Goal: Task Accomplishment & Management: Complete application form

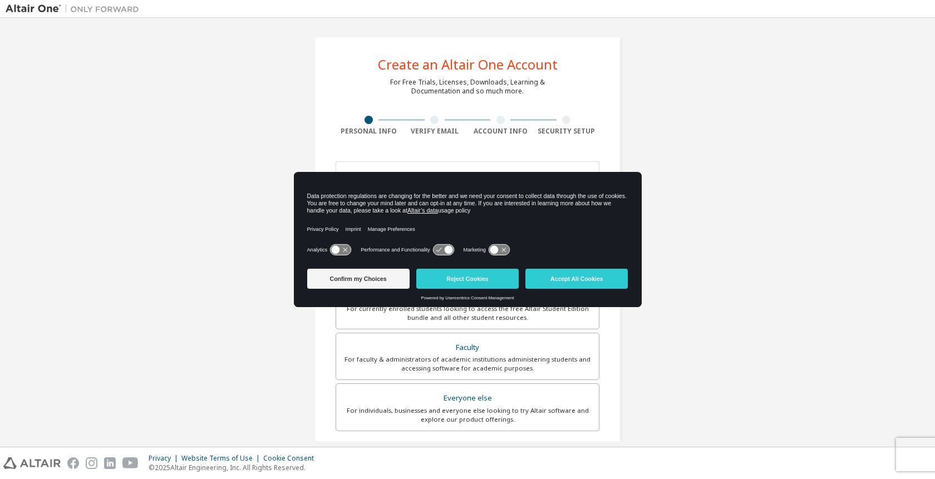
click at [343, 249] on icon at bounding box center [340, 250] width 21 height 11
click at [456, 240] on div "Privacy Policy Imprint Manage Preferences" at bounding box center [467, 228] width 321 height 25
click at [454, 245] on icon at bounding box center [443, 250] width 21 height 11
click at [517, 259] on div "Analytics Performance and Functionality Marketing" at bounding box center [467, 253] width 321 height 22
click at [514, 255] on div "Analytics Performance and Functionality Marketing" at bounding box center [467, 253] width 321 height 22
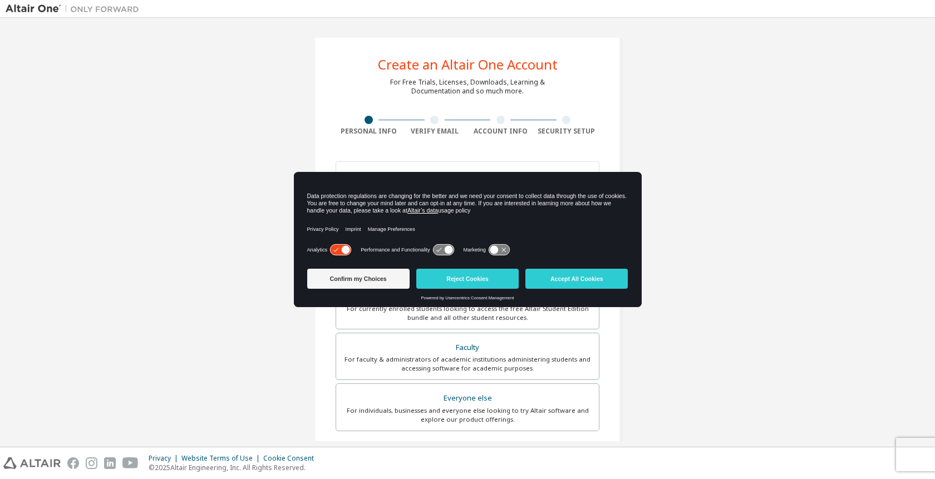
click at [509, 249] on icon at bounding box center [499, 250] width 21 height 11
click at [565, 290] on div "Confirm my Choices Reject Cookies Accept All Cookies" at bounding box center [467, 279] width 321 height 31
click at [574, 277] on button "Accept All Cookies" at bounding box center [576, 279] width 102 height 20
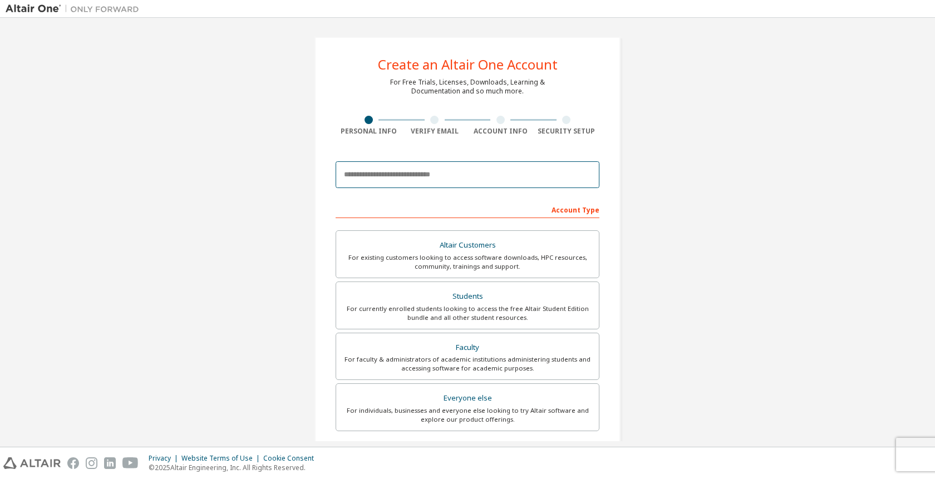
click at [465, 170] on input "email" at bounding box center [468, 174] width 264 height 27
type input "**********"
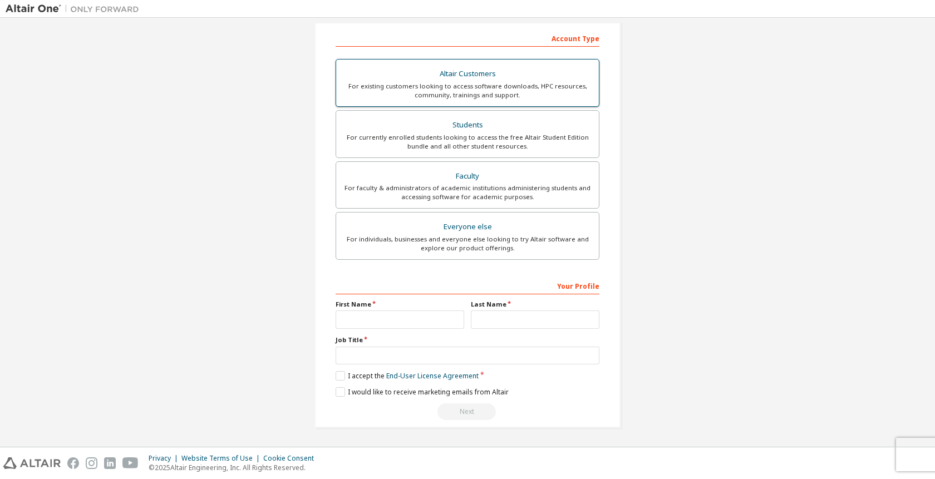
scroll to position [92, 0]
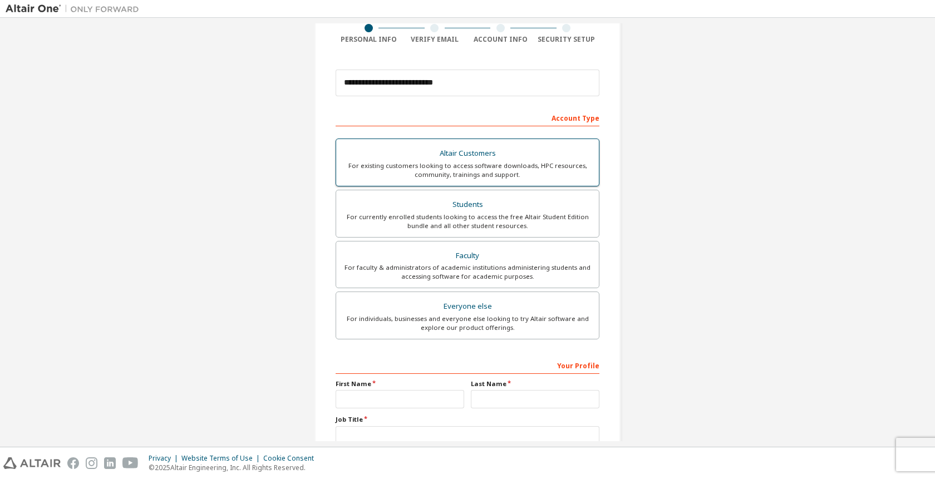
click at [448, 174] on div "For existing customers looking to access software downloads, HPC resources, com…" at bounding box center [467, 170] width 249 height 18
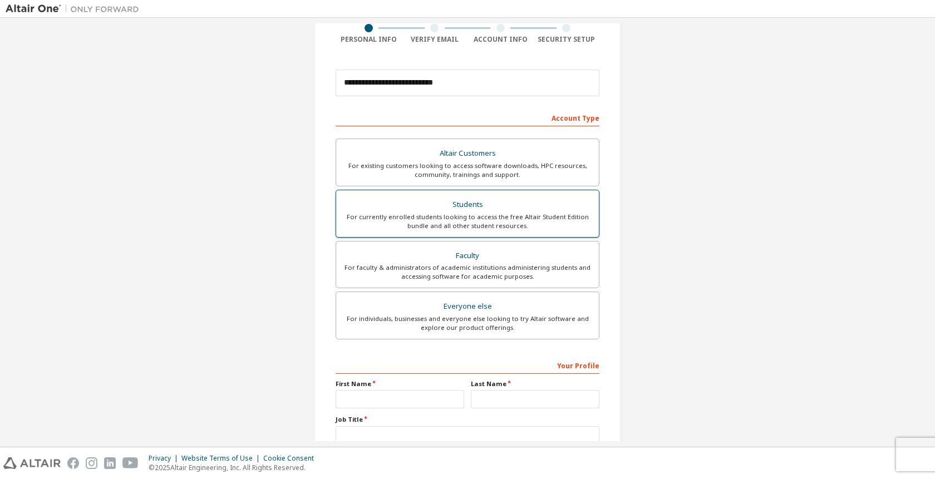
click at [444, 233] on label "Students For currently enrolled students looking to access the free Altair Stud…" at bounding box center [468, 214] width 264 height 48
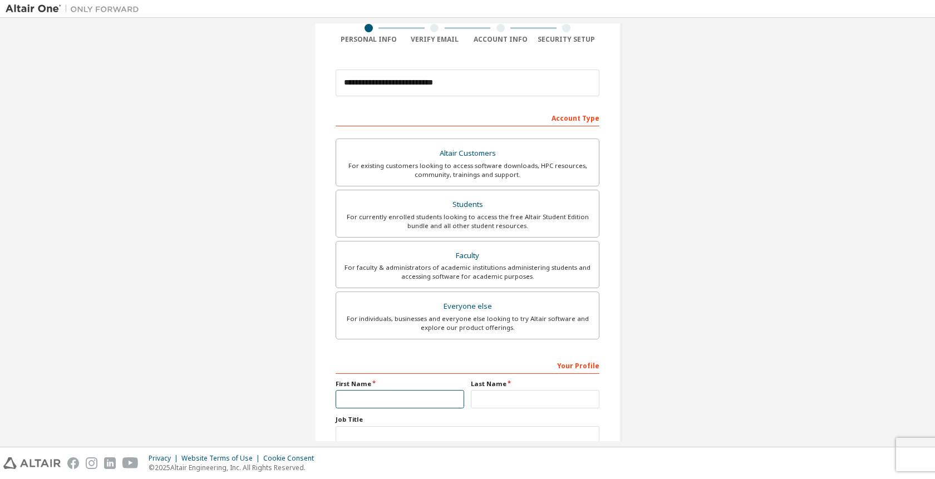
click at [433, 393] on input "text" at bounding box center [400, 399] width 129 height 18
type input "****"
click at [491, 405] on input "text" at bounding box center [535, 399] width 129 height 18
type input "******"
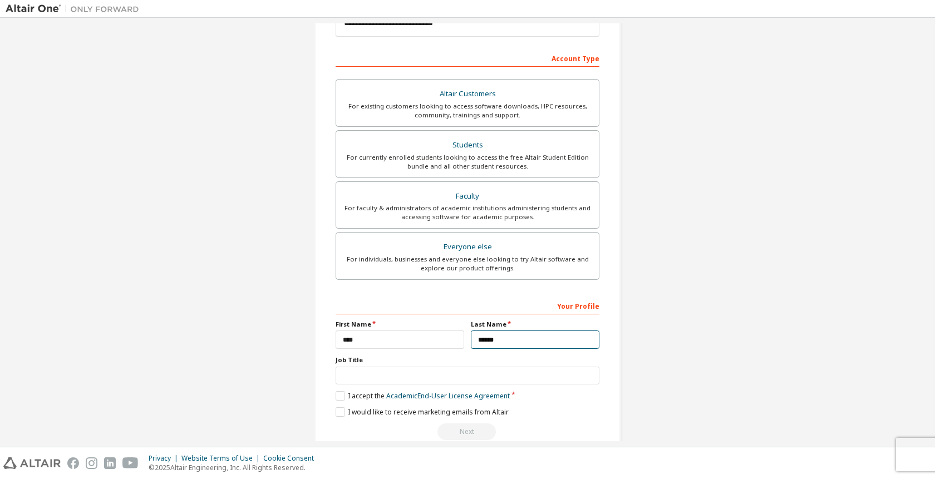
scroll to position [171, 0]
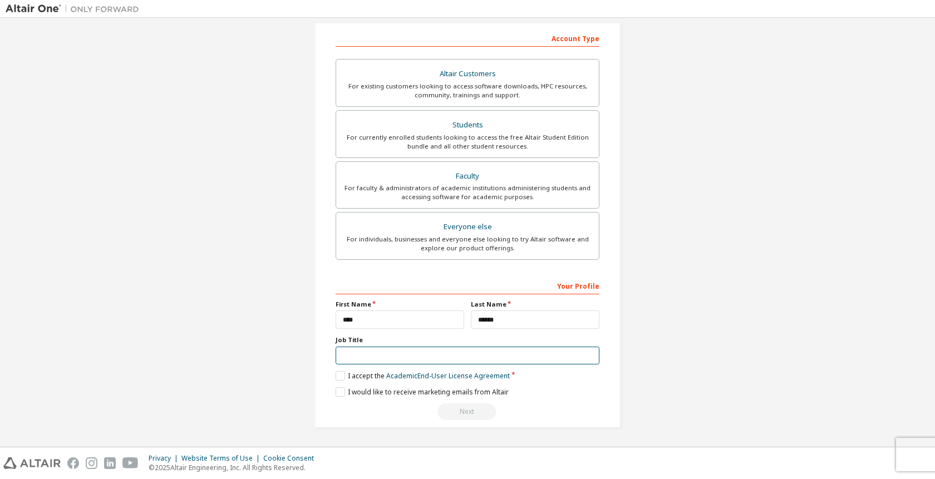
click at [452, 358] on input "text" at bounding box center [468, 356] width 264 height 18
type input "*******"
click at [373, 376] on label "I accept the Academic End-User License Agreement" at bounding box center [423, 375] width 174 height 9
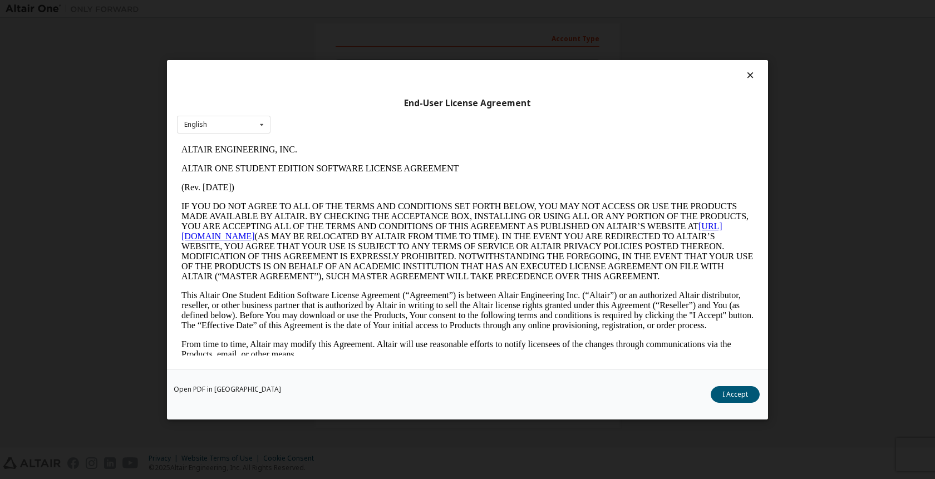
scroll to position [0, 0]
click at [722, 395] on button "I Accept" at bounding box center [735, 394] width 49 height 17
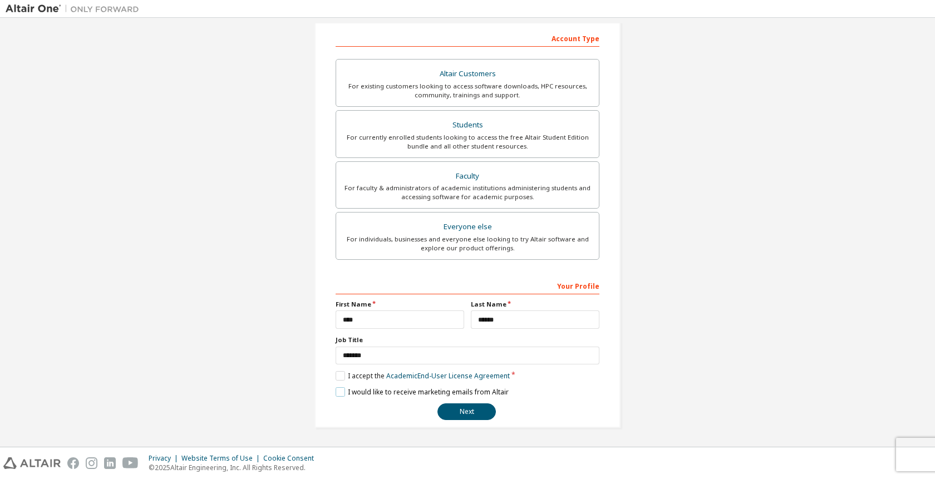
click at [338, 394] on label "I would like to receive marketing emails from Altair" at bounding box center [422, 391] width 173 height 9
click at [465, 408] on button "Next" at bounding box center [466, 411] width 58 height 17
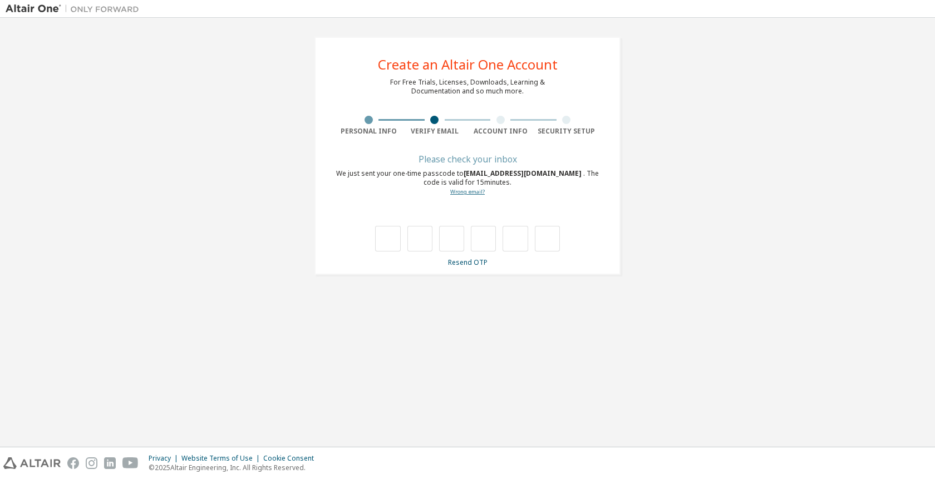
type input "*"
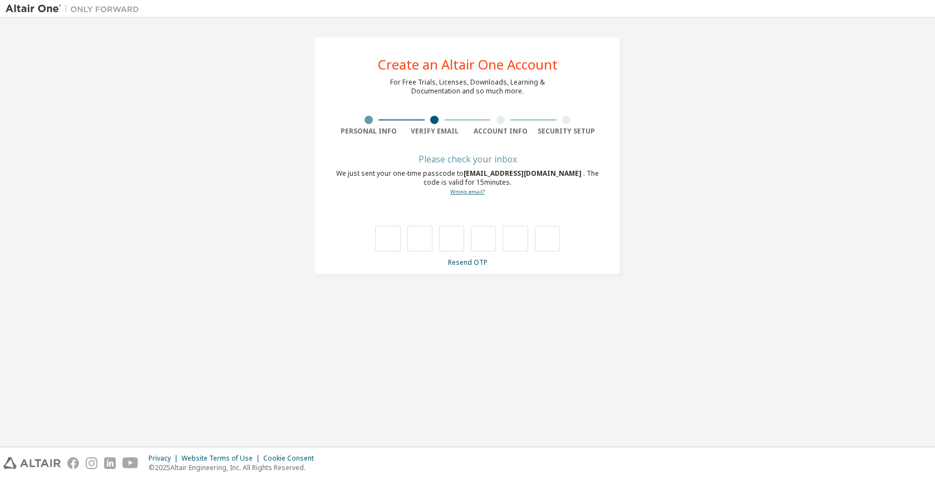
type input "*"
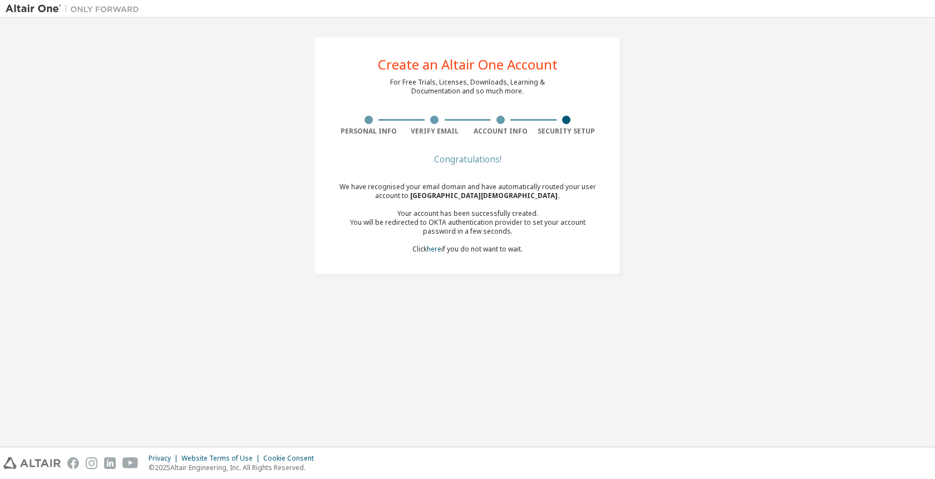
click at [480, 224] on div "You will be redirected to OKTA authentication provider to set your account pass…" at bounding box center [468, 227] width 264 height 18
click at [468, 251] on div "We have recognised your email domain and have automatically routed your user ac…" at bounding box center [468, 218] width 264 height 71
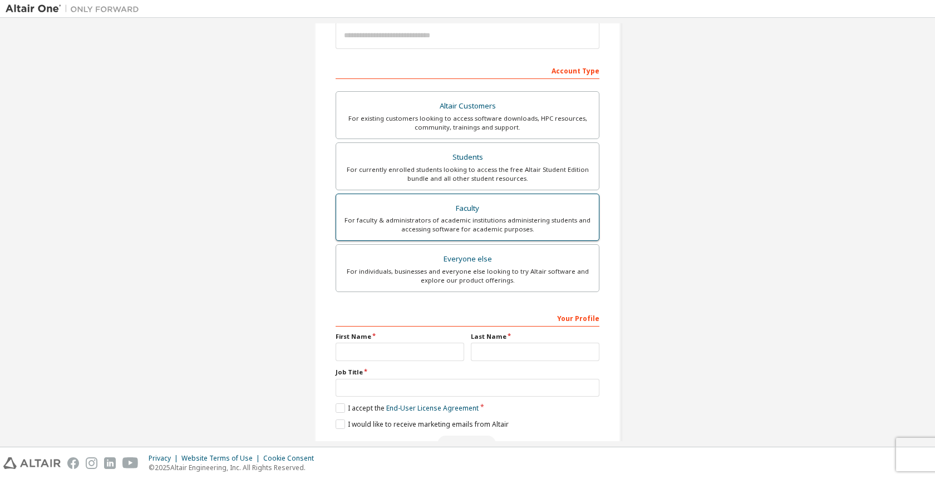
scroll to position [171, 0]
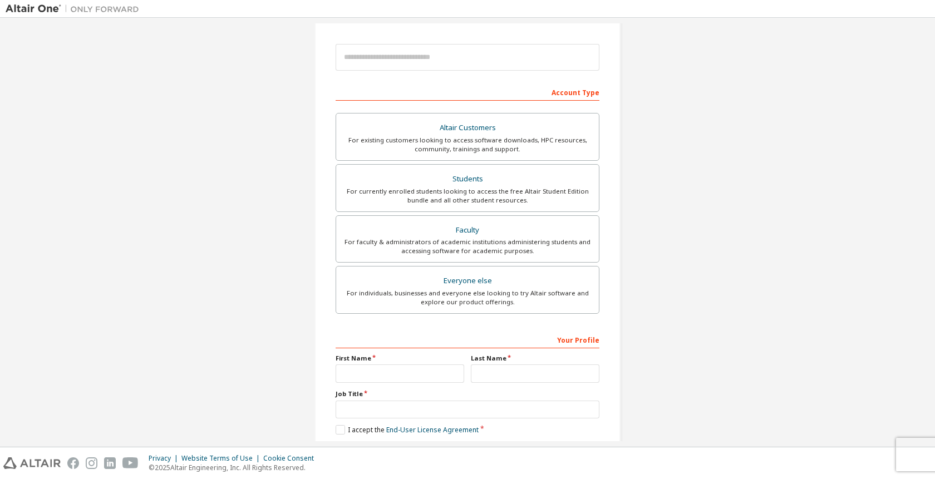
scroll to position [118, 0]
click at [451, 290] on div "For individuals, businesses and everyone else looking to try Altair software an…" at bounding box center [467, 297] width 249 height 18
click at [488, 145] on div "For existing customers looking to access software downloads, HPC resources, com…" at bounding box center [467, 144] width 249 height 18
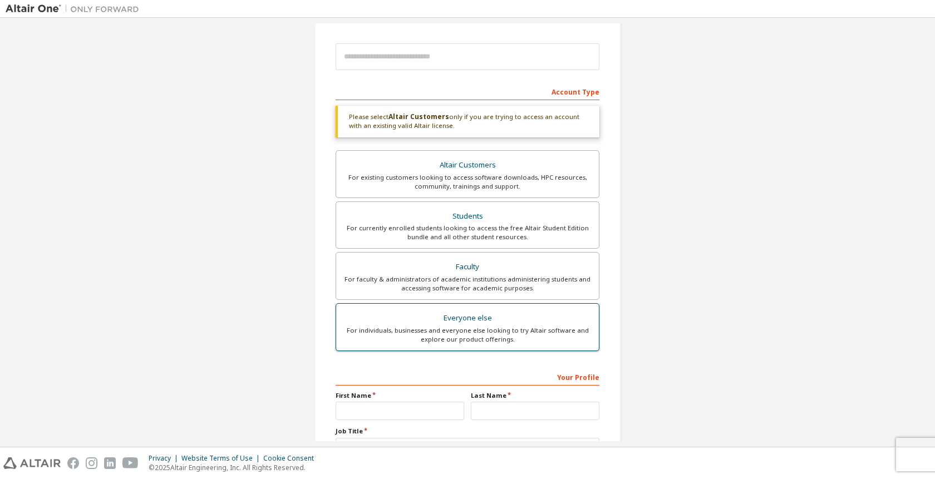
click at [449, 322] on div "Everyone else" at bounding box center [467, 319] width 249 height 16
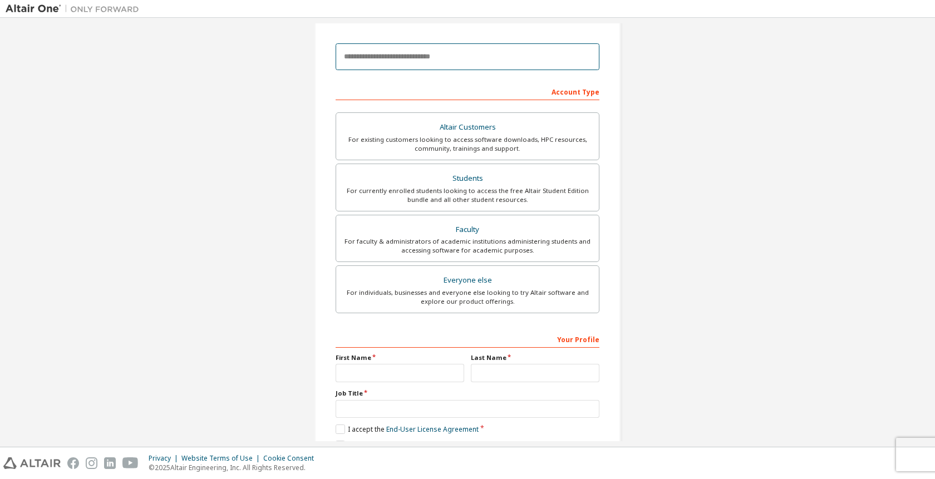
click at [431, 50] on input "email" at bounding box center [468, 56] width 264 height 27
type input "**********"
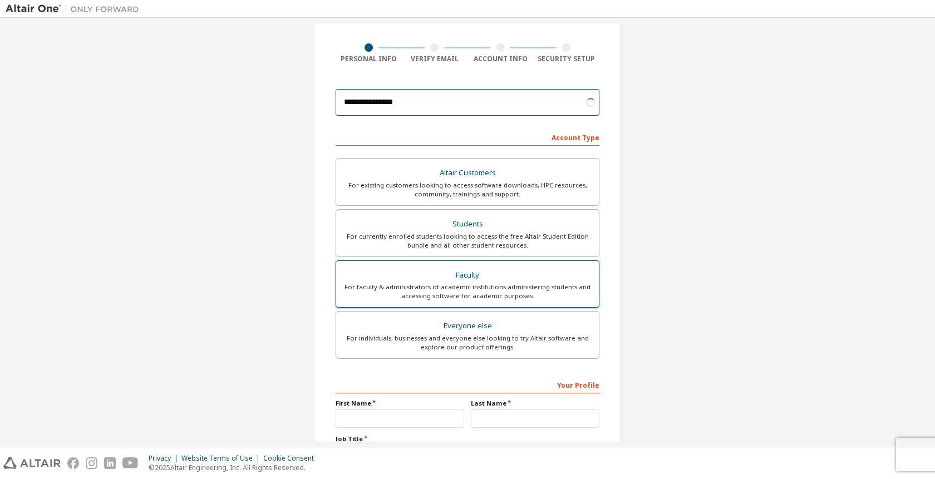
scroll to position [57, 0]
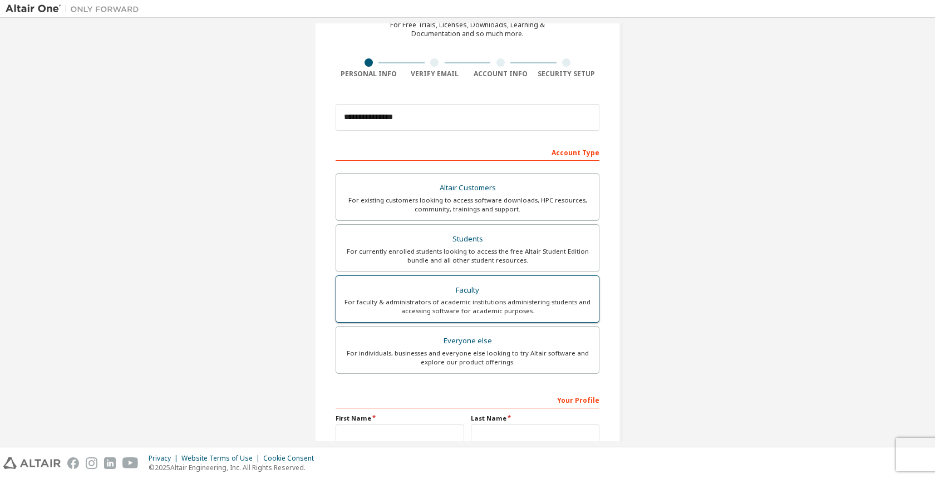
click at [403, 307] on div "For faculty & administrators of academic institutions administering students an…" at bounding box center [467, 307] width 249 height 18
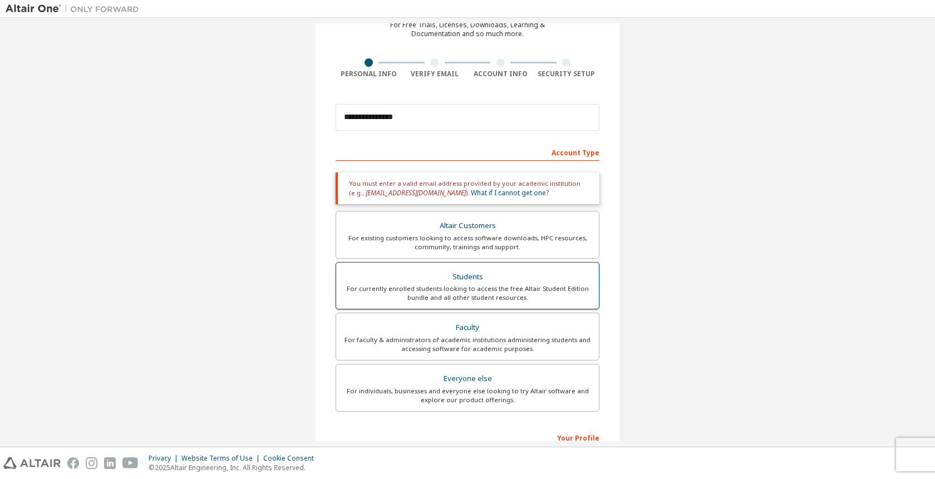
click at [430, 295] on div "For currently enrolled students looking to access the free Altair Student Editi…" at bounding box center [467, 293] width 249 height 18
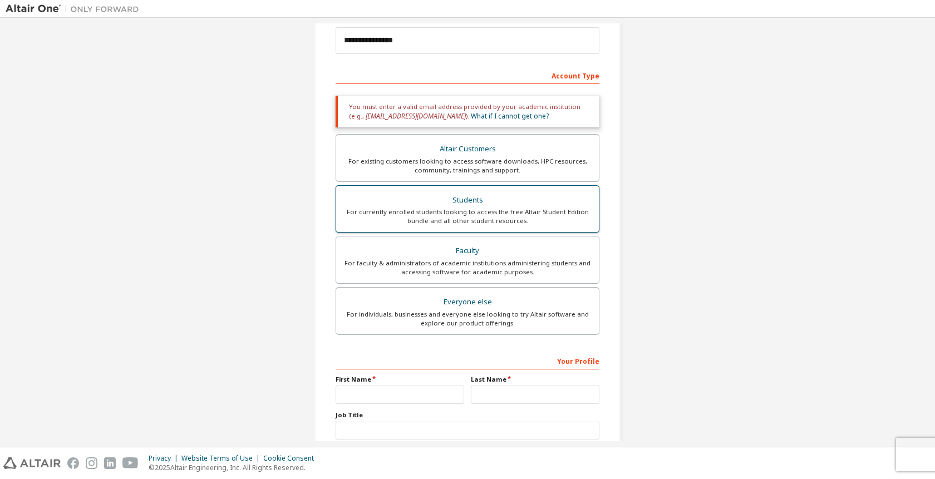
scroll to position [136, 0]
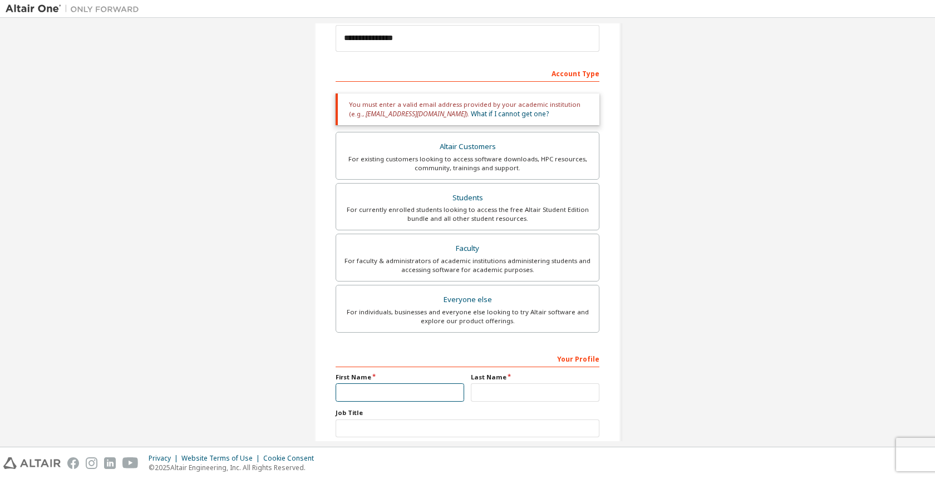
click at [422, 391] on input "text" at bounding box center [400, 392] width 129 height 18
click at [415, 111] on span "name@youruniversity.edu" at bounding box center [416, 113] width 100 height 9
click at [471, 115] on link "What if I cannot get one?" at bounding box center [510, 113] width 78 height 9
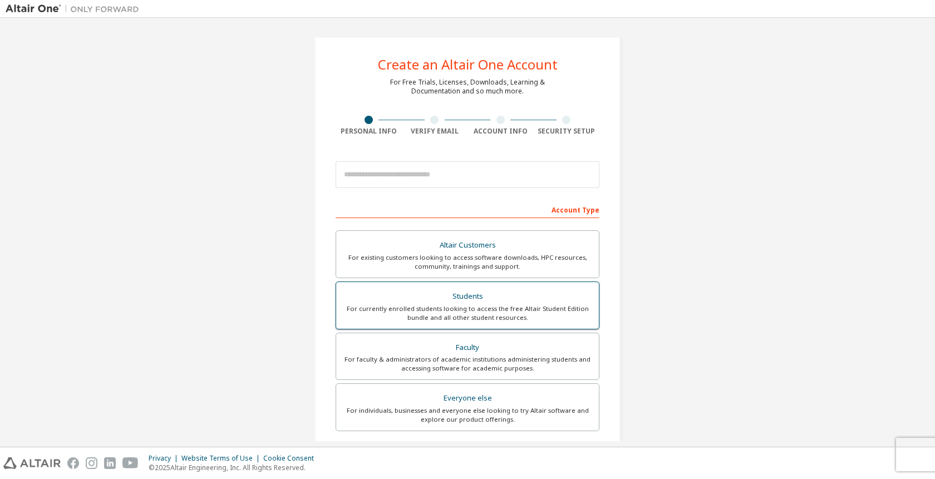
click at [427, 307] on div "For currently enrolled students looking to access the free Altair Student Editi…" at bounding box center [467, 313] width 249 height 18
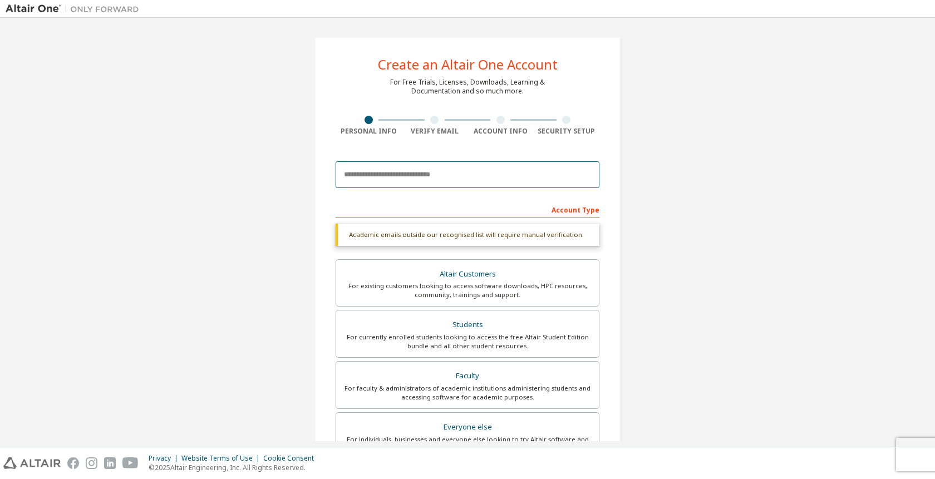
click at [454, 175] on input "email" at bounding box center [468, 174] width 264 height 27
type input "**********"
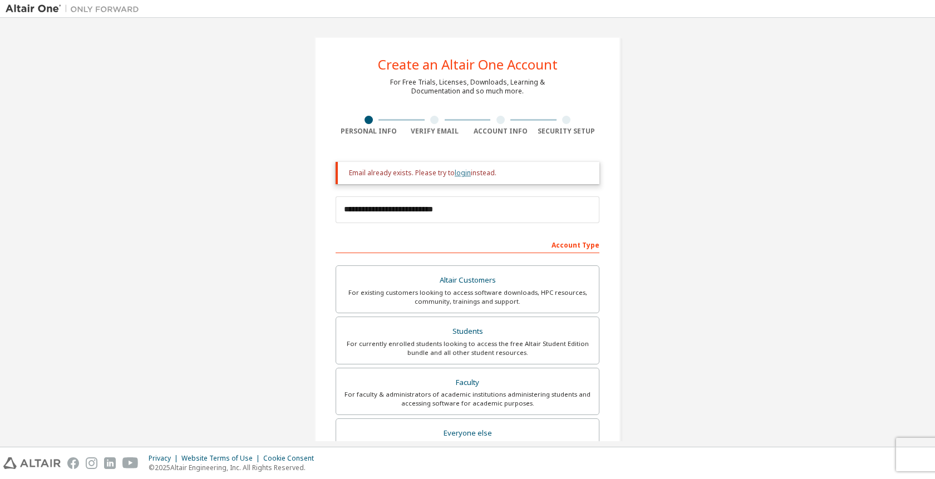
click at [463, 173] on link "login" at bounding box center [463, 172] width 16 height 9
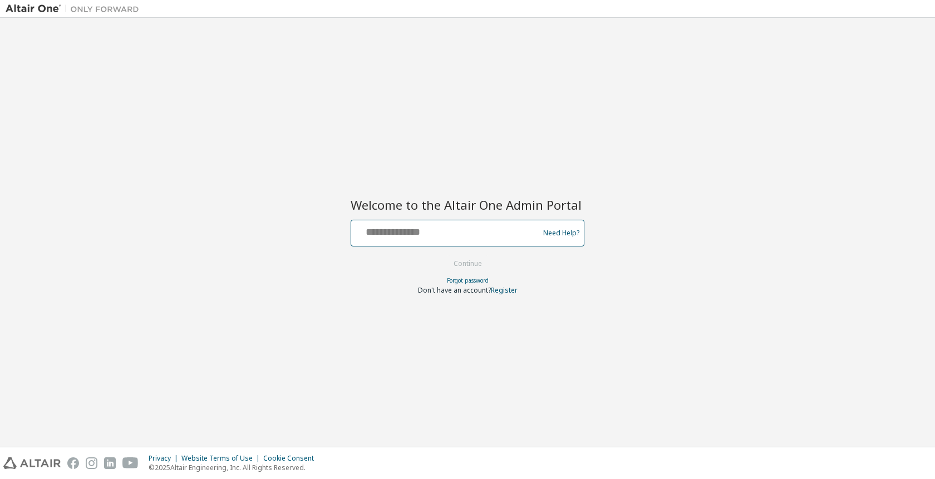
click at [428, 230] on input "text" at bounding box center [447, 231] width 182 height 16
type input "**********"
click at [454, 255] on button "Continue" at bounding box center [468, 263] width 52 height 17
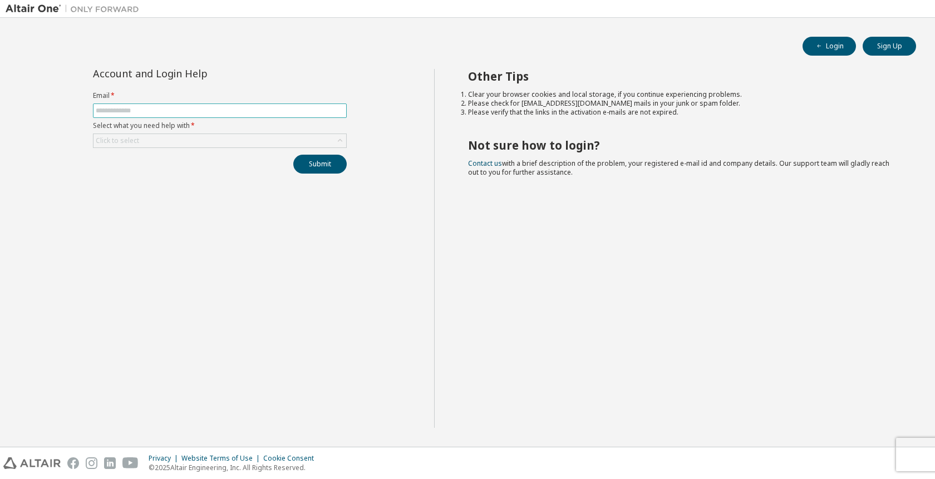
click at [186, 106] on input "text" at bounding box center [220, 110] width 248 height 9
type input "**********"
click at [173, 137] on div "Click to select" at bounding box center [219, 140] width 253 height 13
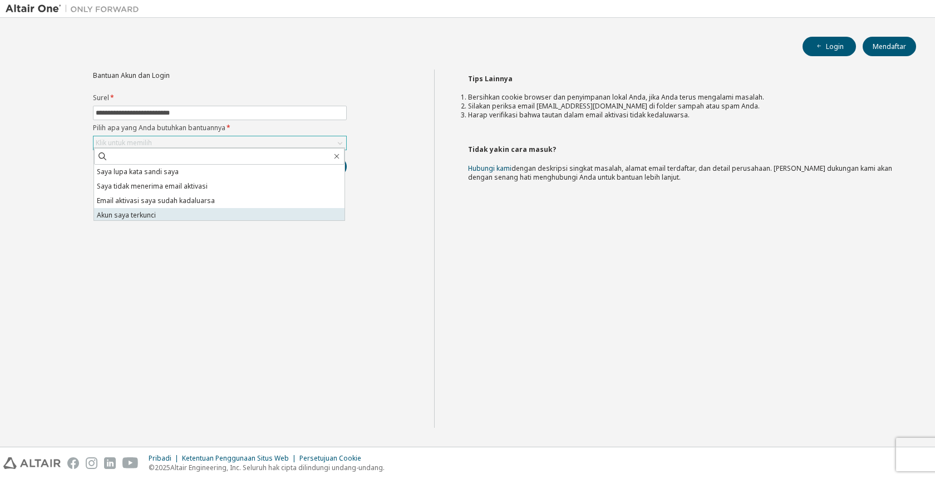
click at [183, 214] on li "Akun saya terkunci" at bounding box center [219, 215] width 250 height 14
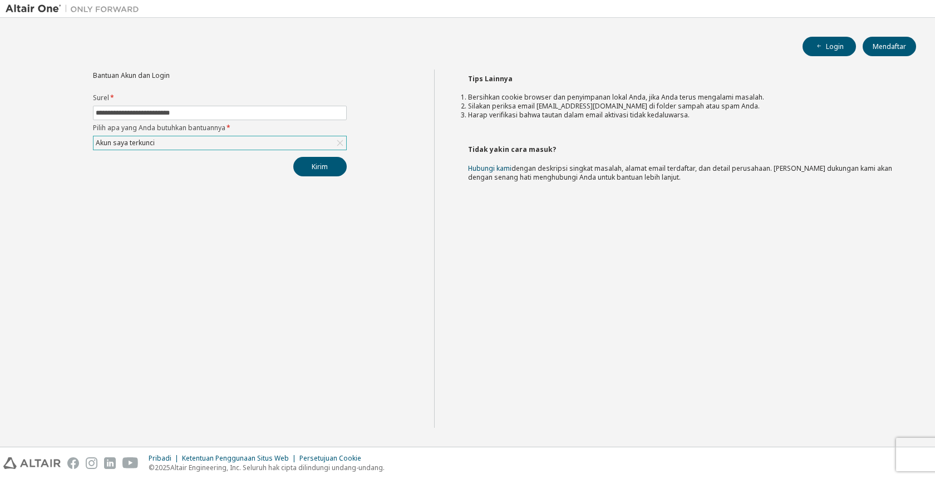
click at [326, 177] on div "**********" at bounding box center [220, 249] width 428 height 358
click at [334, 169] on button "Kirim" at bounding box center [319, 166] width 53 height 19
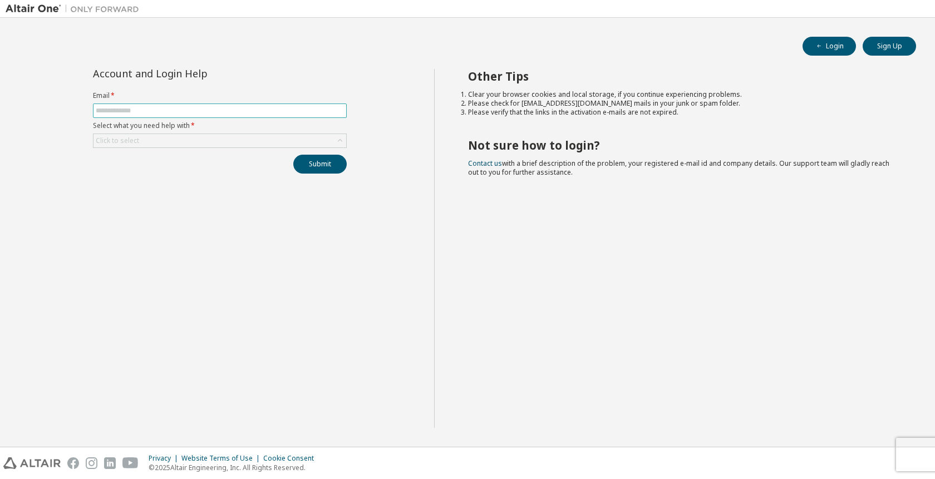
click at [268, 105] on span at bounding box center [220, 111] width 254 height 14
click at [250, 111] on input "text" at bounding box center [220, 110] width 248 height 9
type input "**********"
click at [207, 142] on div "Click to select" at bounding box center [219, 140] width 253 height 13
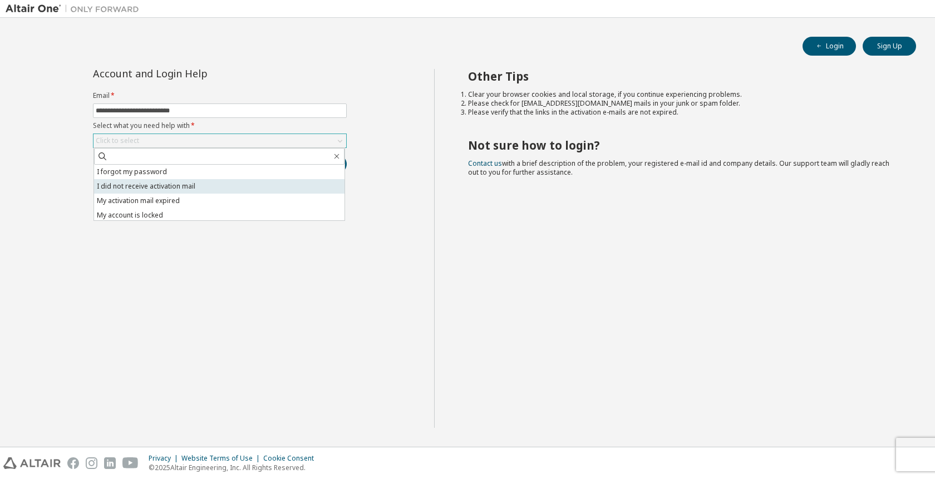
scroll to position [31, 0]
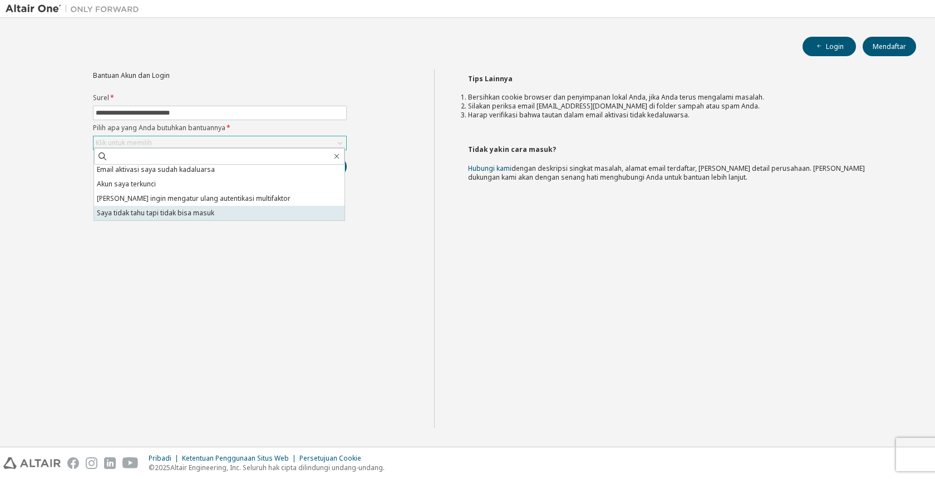
click at [270, 211] on li "Saya tidak tahu tapi tidak bisa masuk" at bounding box center [219, 213] width 250 height 14
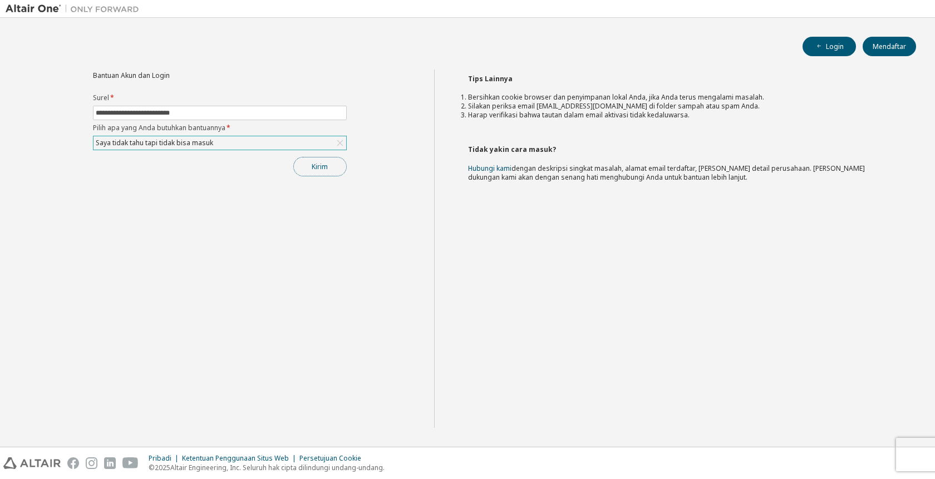
click at [323, 165] on font "Kirim" at bounding box center [320, 166] width 16 height 9
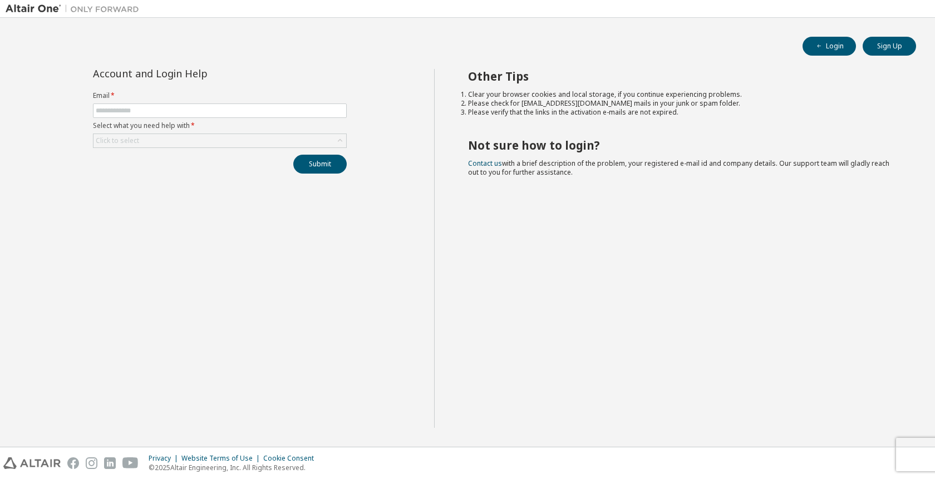
click at [285, 271] on div "Account and Login Help Email * Select what you need help with * Click to select…" at bounding box center [220, 248] width 428 height 359
click at [885, 46] on button "Sign Up" at bounding box center [889, 46] width 53 height 19
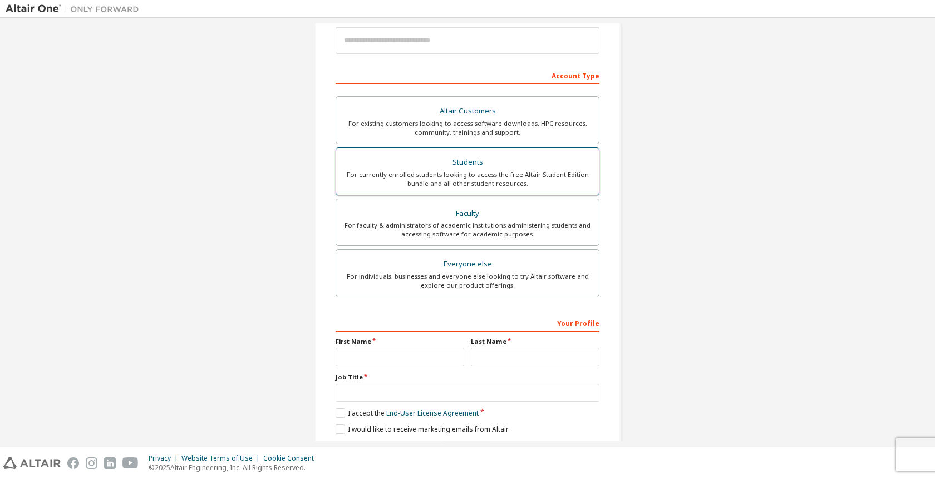
scroll to position [171, 0]
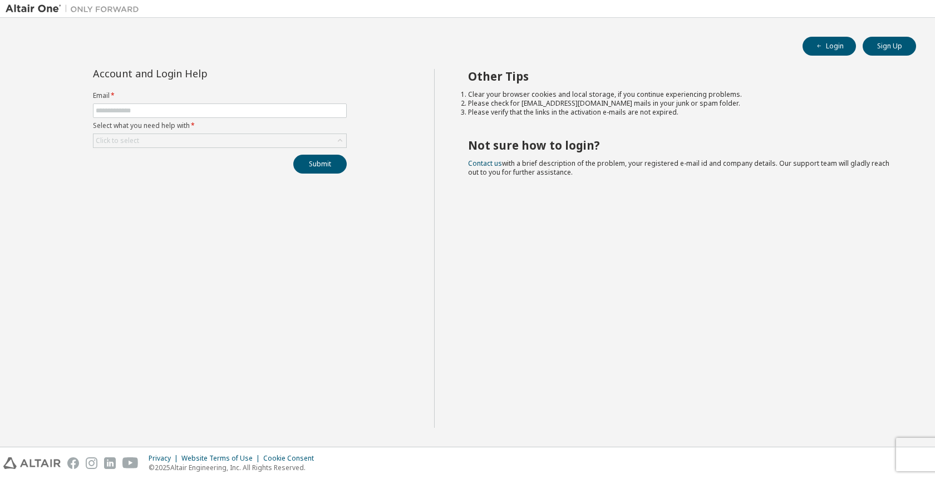
click at [834, 35] on div "Login Sign Up Account and Login Help Email * Select what you need help with * C…" at bounding box center [468, 232] width 924 height 418
click at [832, 38] on button "Login" at bounding box center [828, 46] width 53 height 19
